Goal: Transaction & Acquisition: Purchase product/service

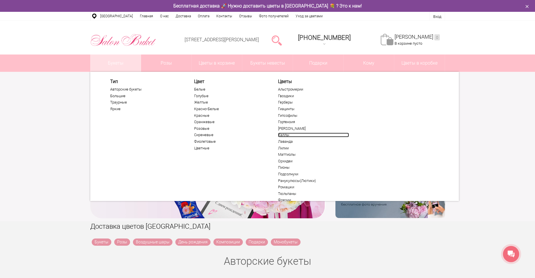
click at [284, 134] on link "Каллы" at bounding box center [313, 135] width 71 height 5
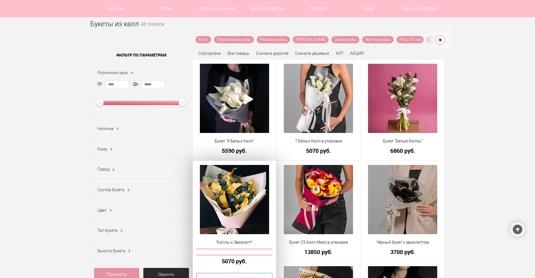
scroll to position [86, 0]
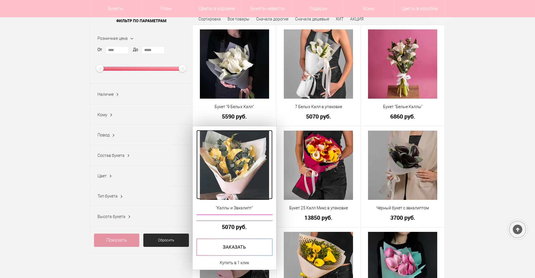
click at [230, 174] on img at bounding box center [234, 165] width 69 height 69
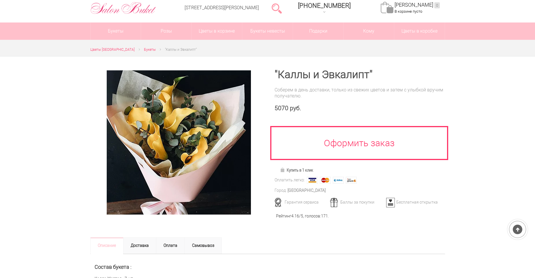
scroll to position [29, 0]
